Goal: Find specific page/section: Find specific page/section

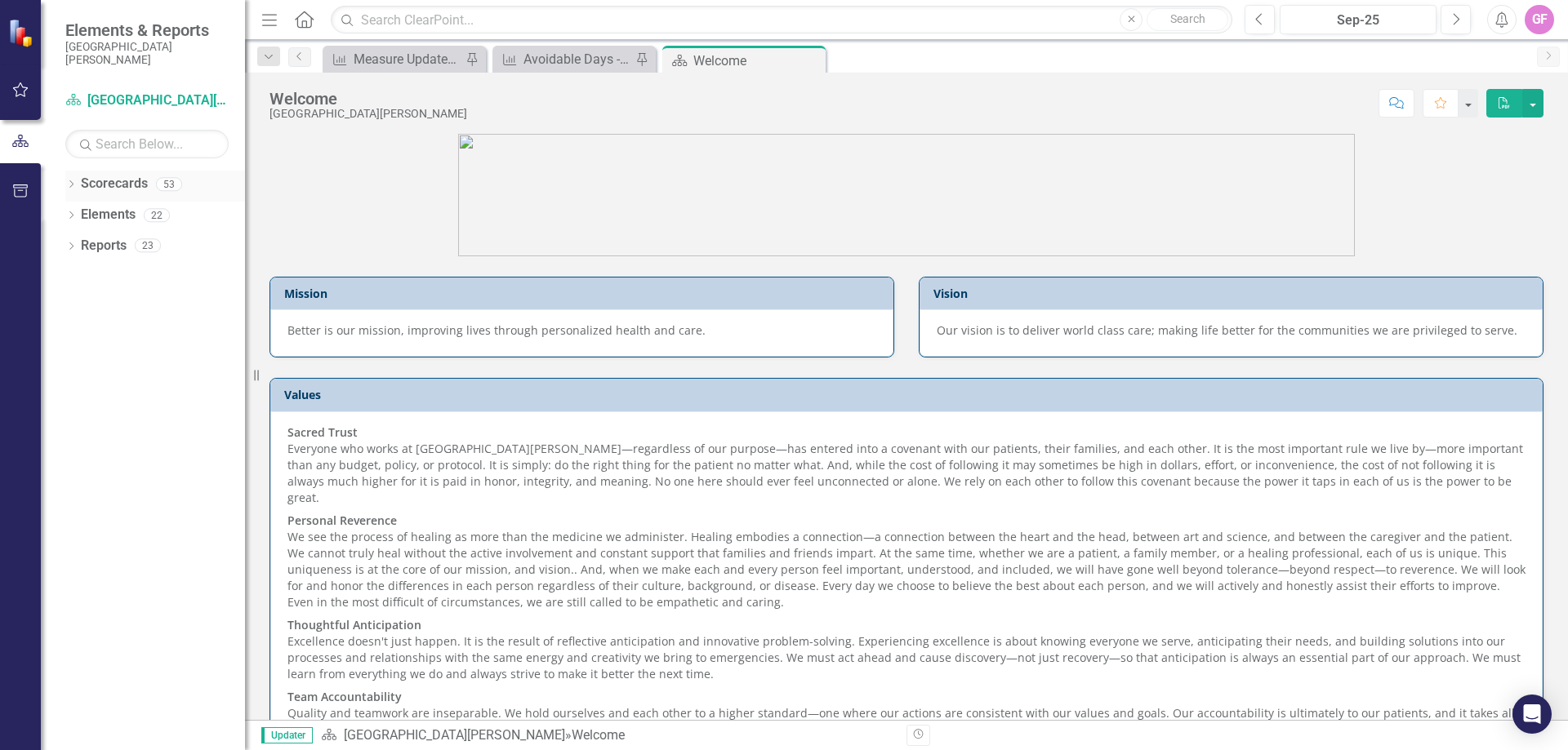
click at [74, 193] on div "Dropdown" at bounding box center [71, 186] width 11 height 14
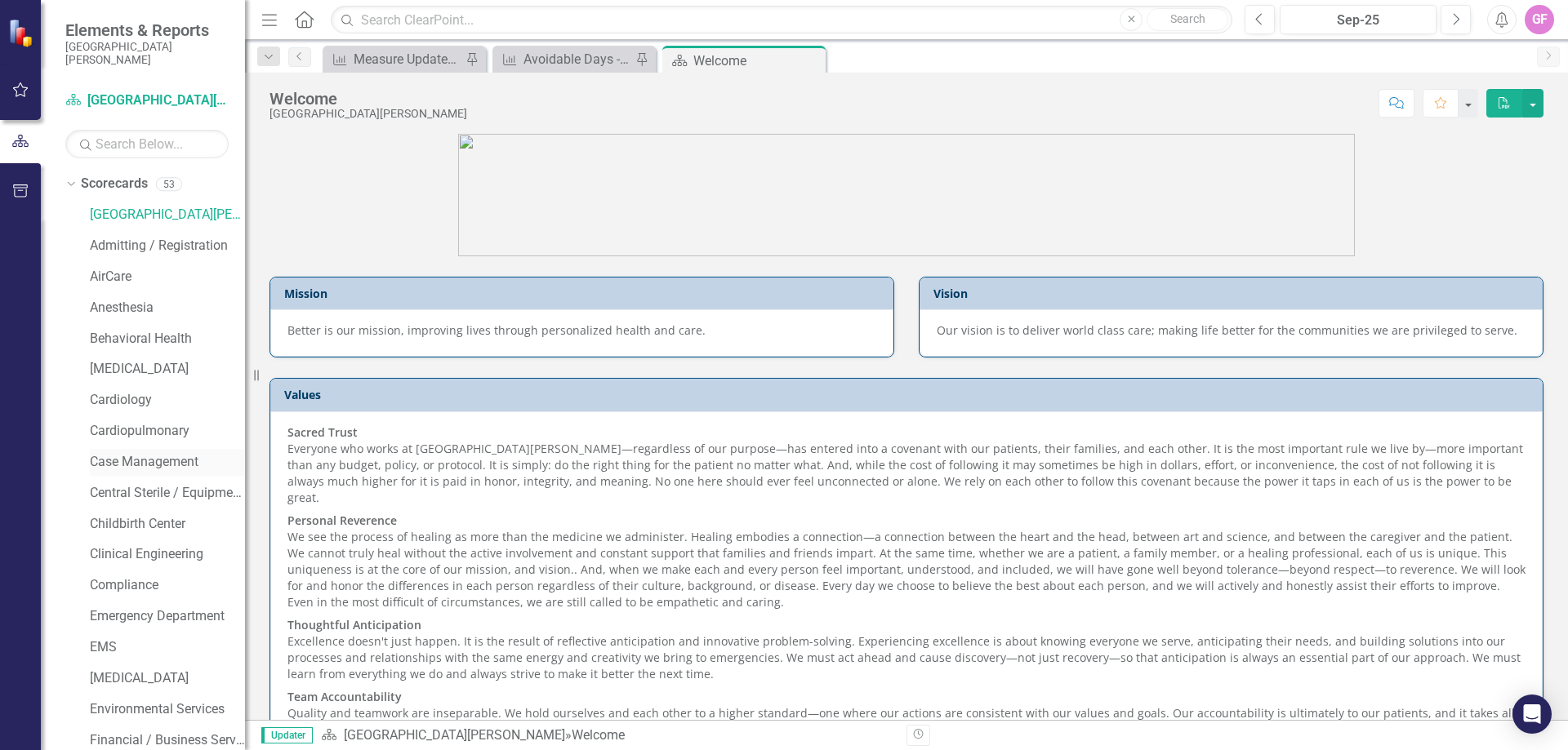
click at [150, 472] on div "Case Management" at bounding box center [168, 462] width 155 height 27
click at [147, 453] on link "Case Management" at bounding box center [168, 462] width 155 height 19
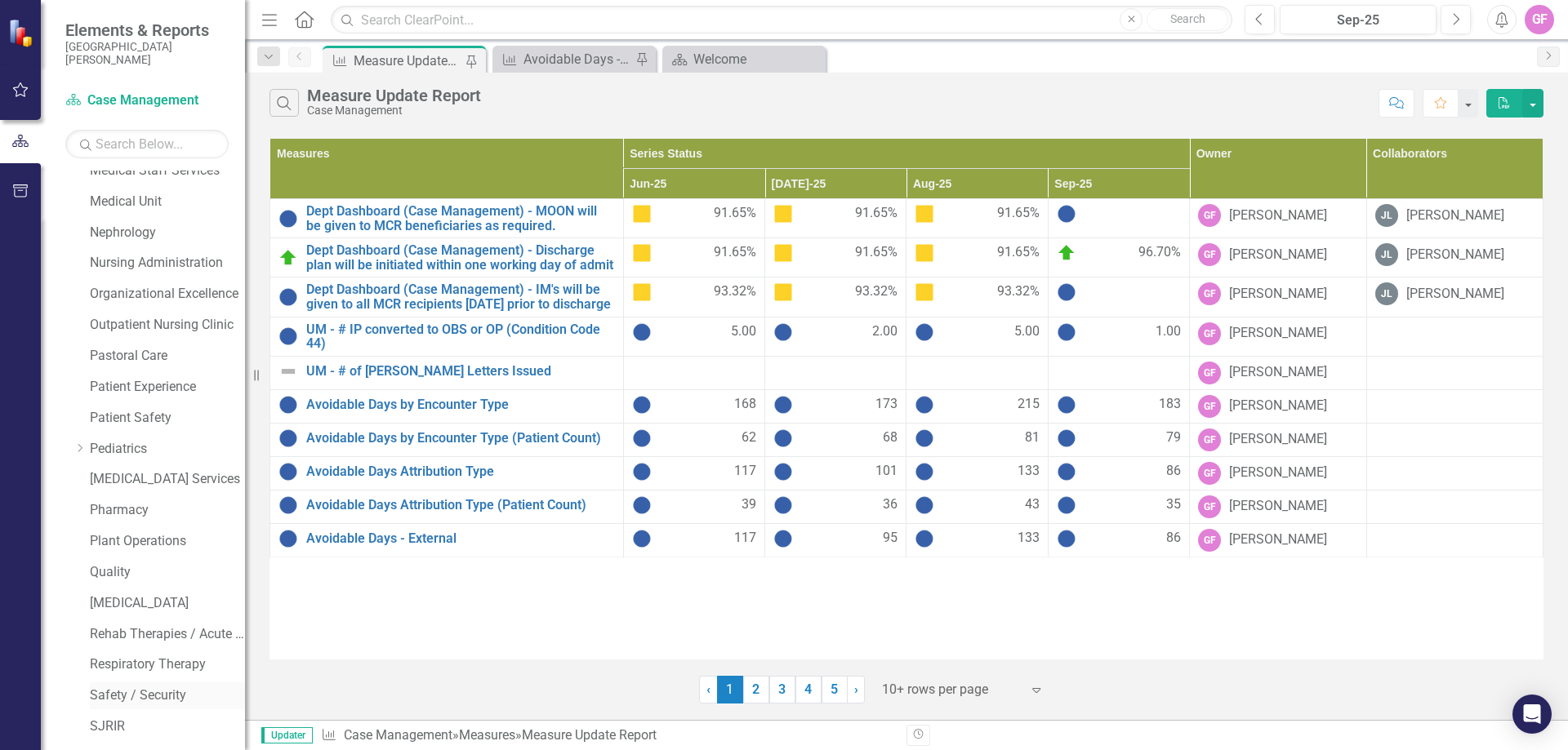
scroll to position [996, 0]
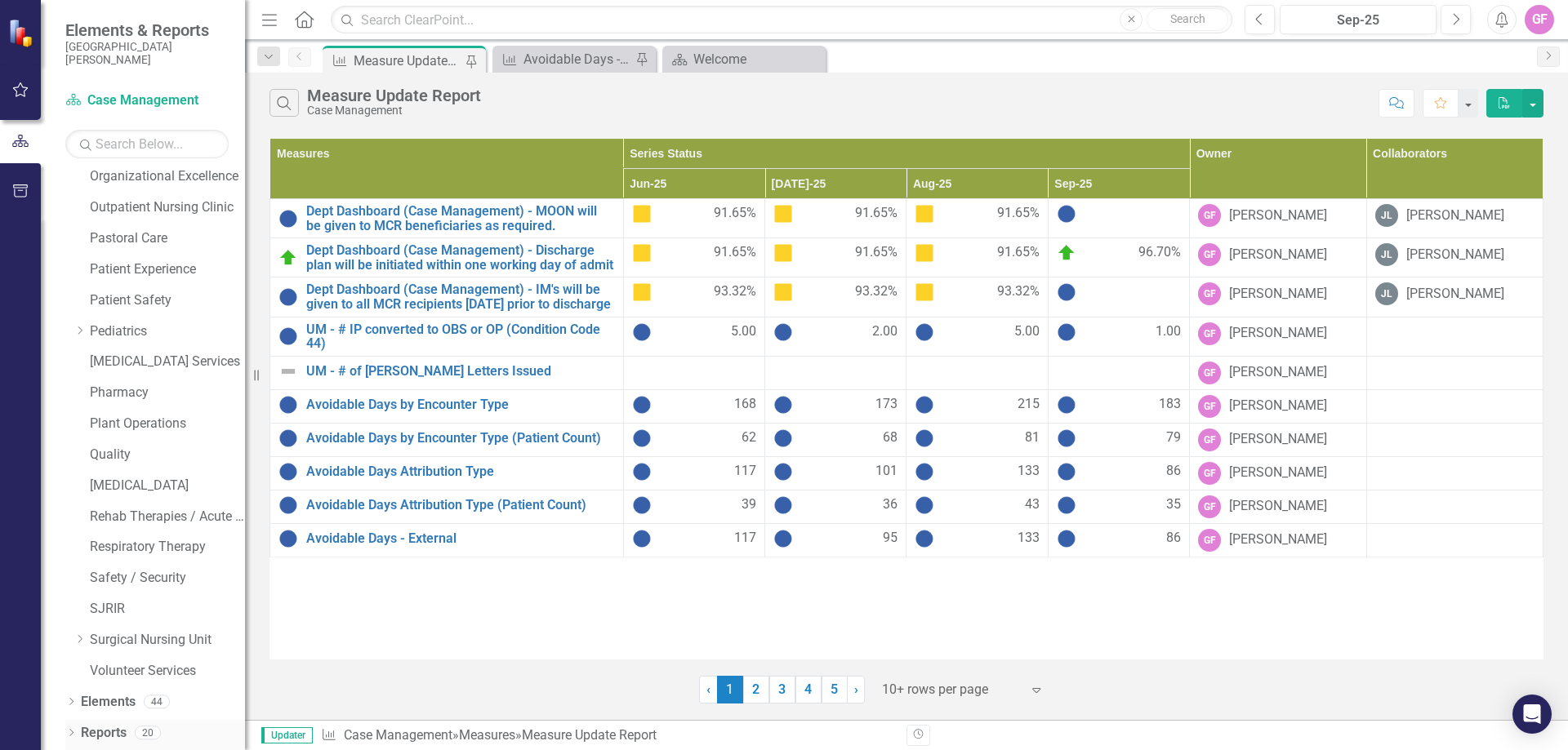
click at [72, 734] on icon "Dropdown" at bounding box center [71, 734] width 11 height 9
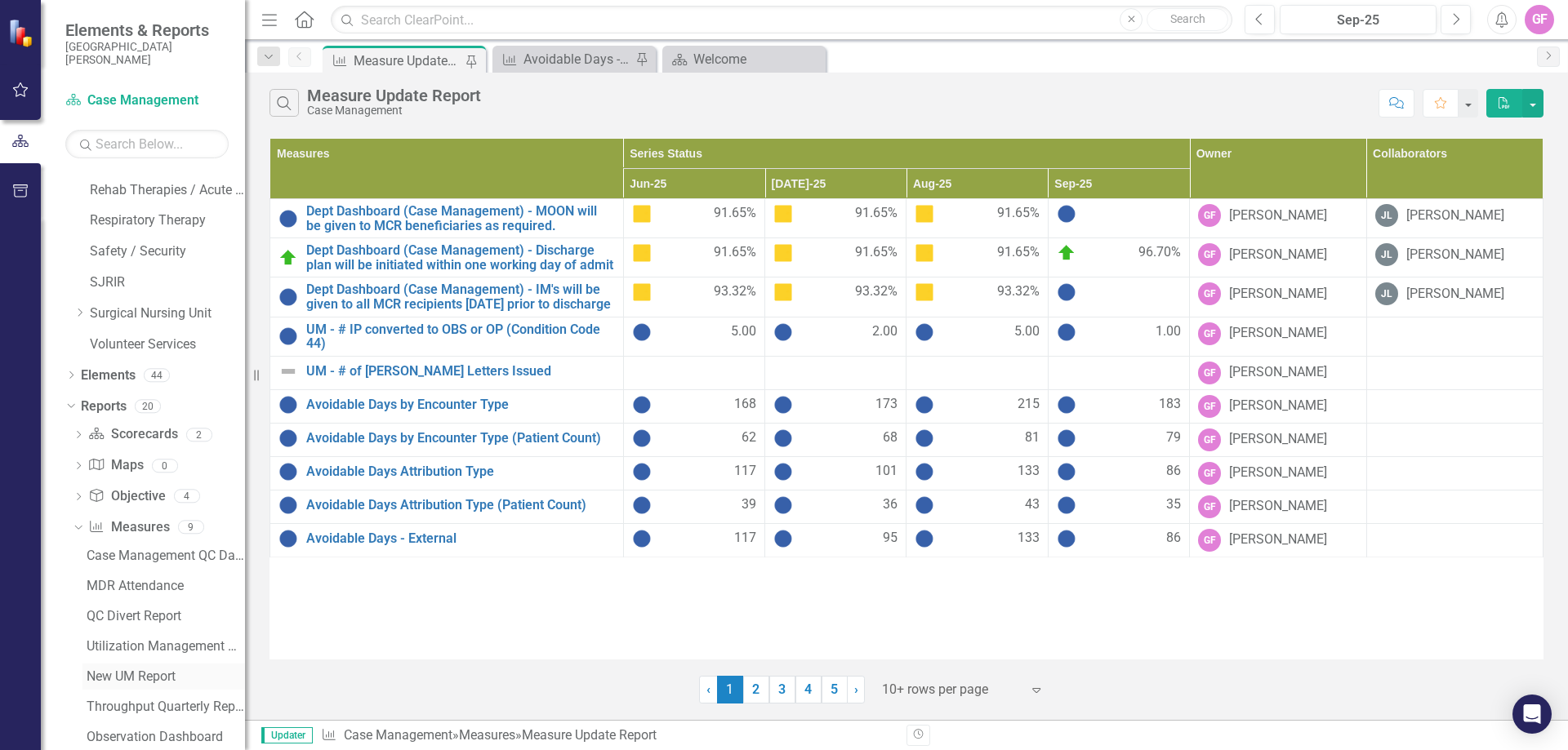
scroll to position [1503, 0]
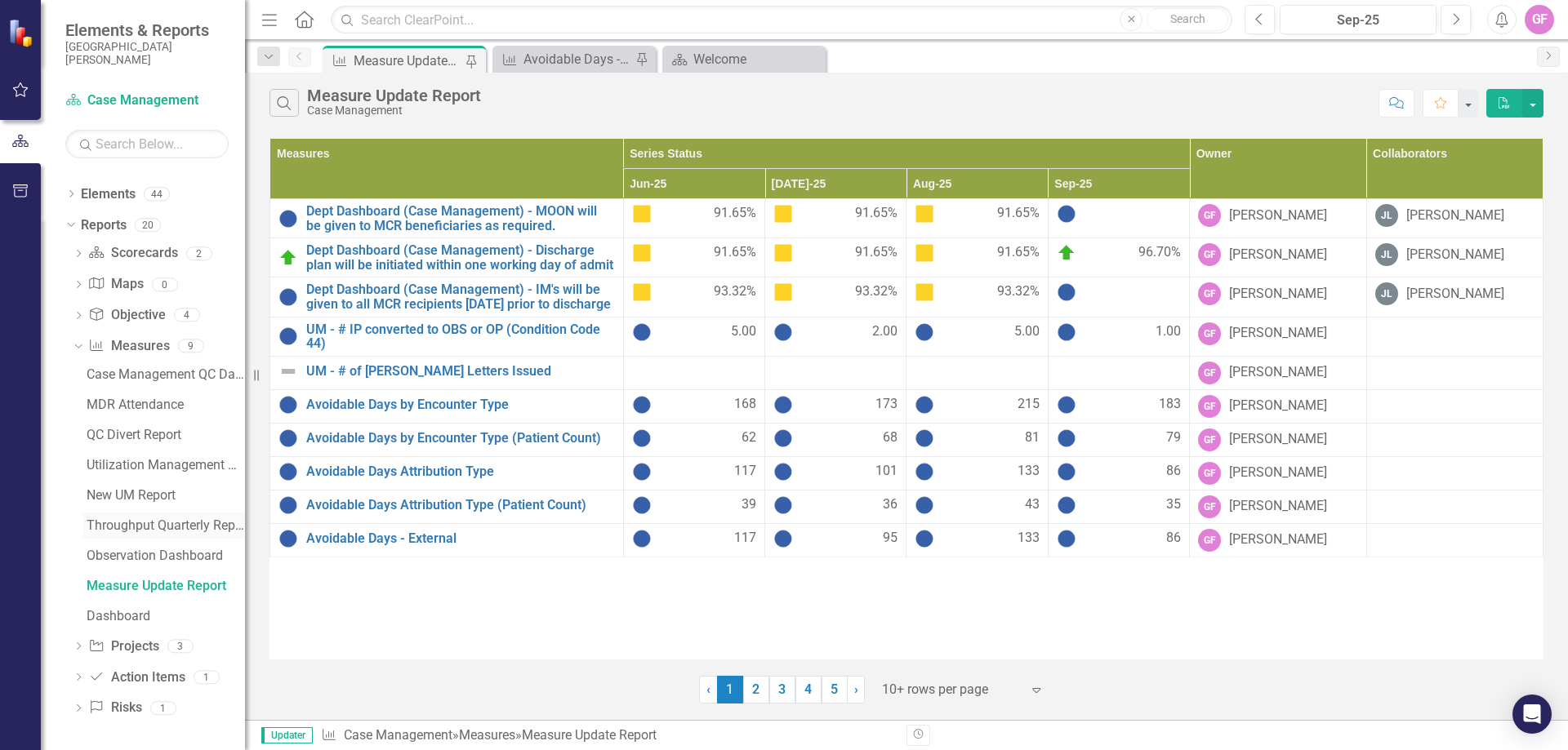
click at [131, 526] on div "Throughput Quarterly Report" at bounding box center [166, 525] width 159 height 15
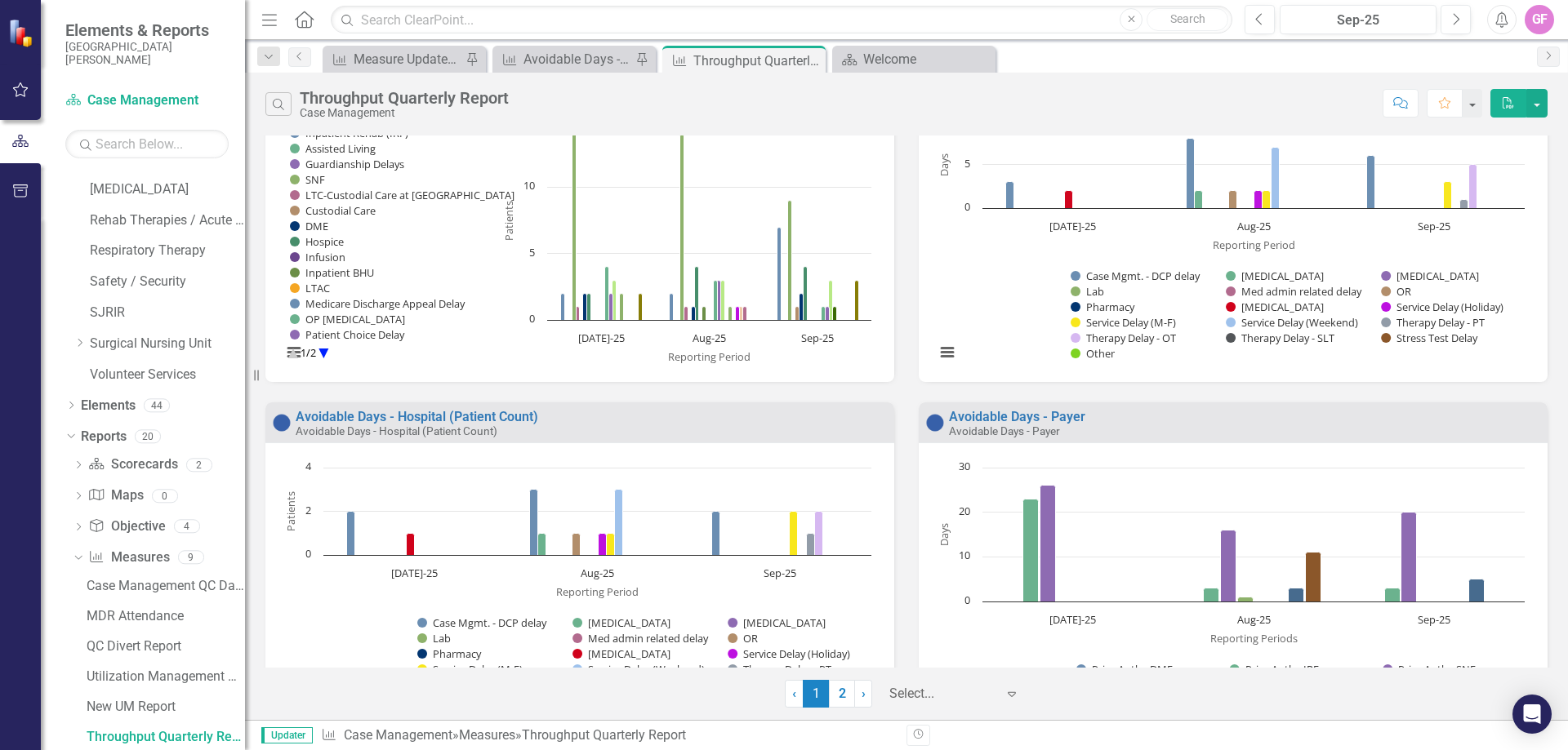
scroll to position [1547, 0]
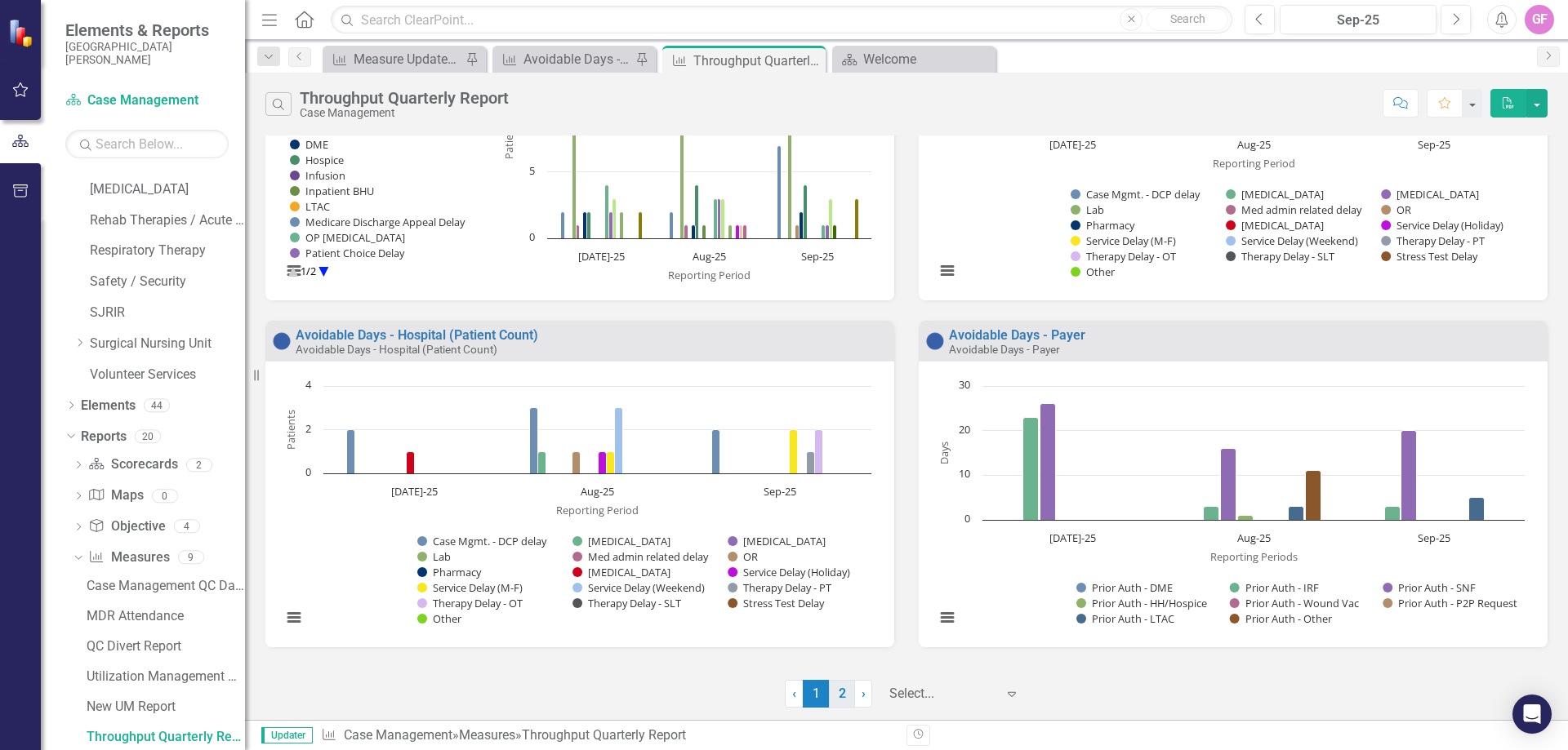
click at [848, 699] on link "2" at bounding box center [842, 694] width 26 height 28
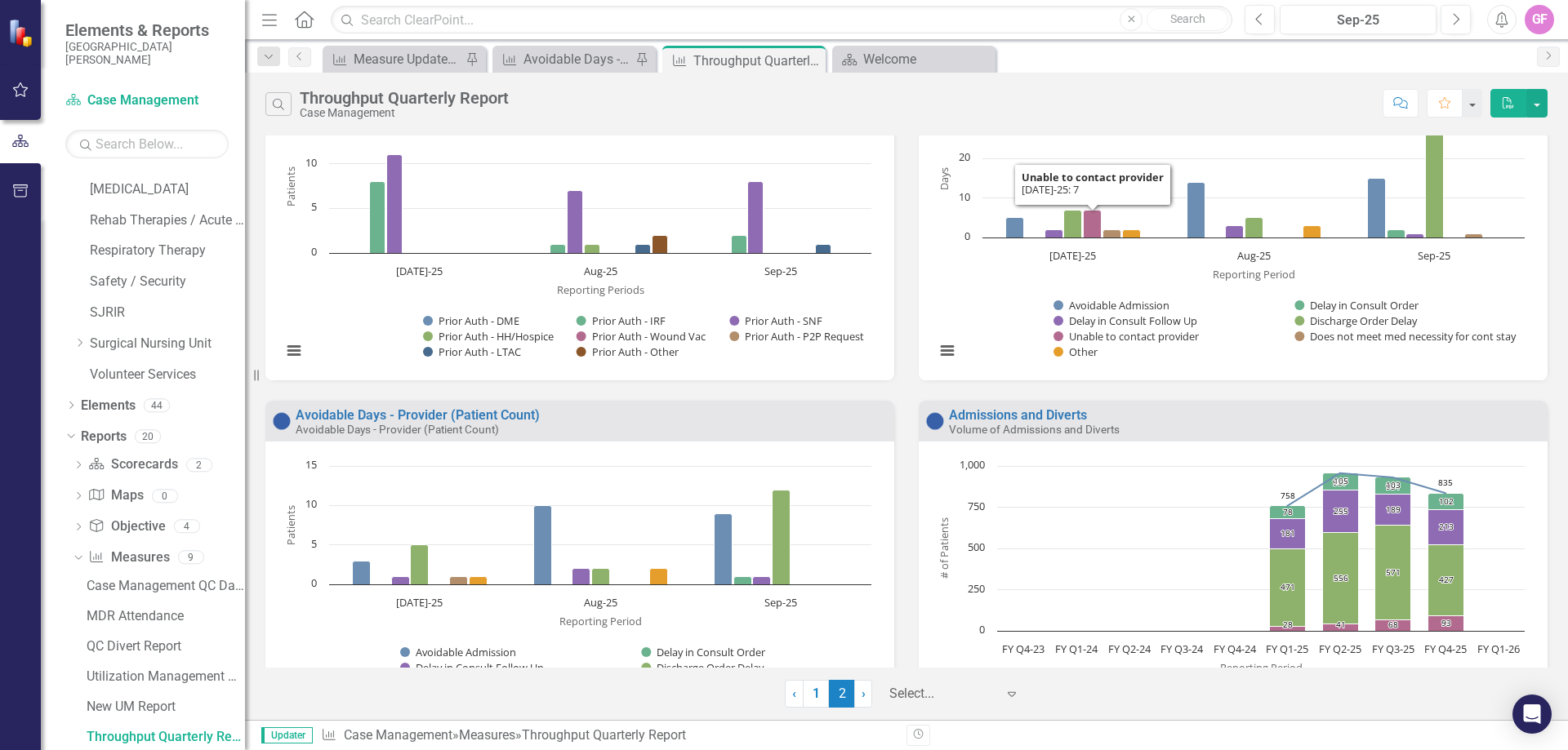
scroll to position [163, 0]
